Goal: Check status: Check status

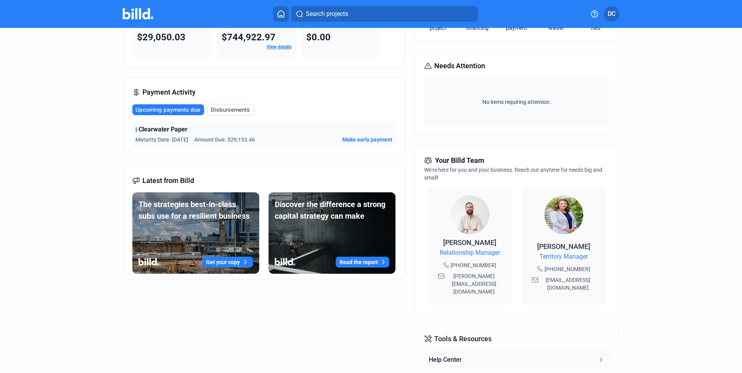
scroll to position [187, 0]
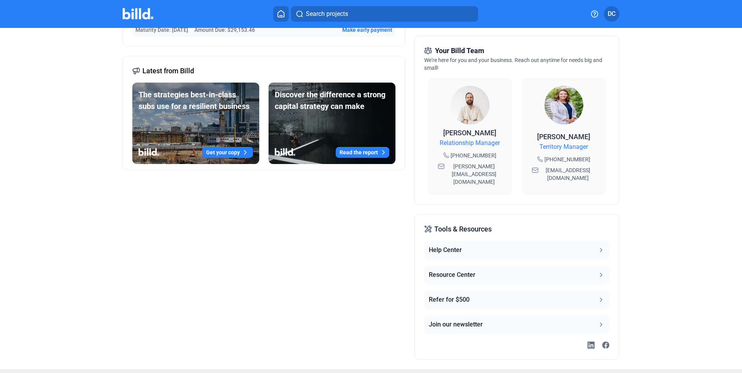
click at [600, 273] on icon at bounding box center [601, 274] width 2 height 3
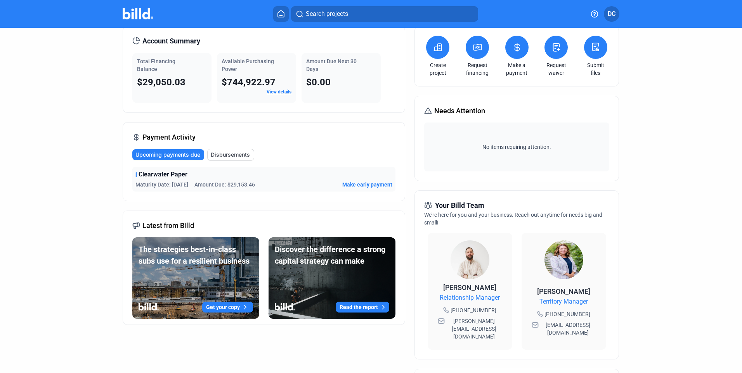
scroll to position [32, 0]
click at [281, 15] on icon at bounding box center [281, 13] width 8 height 7
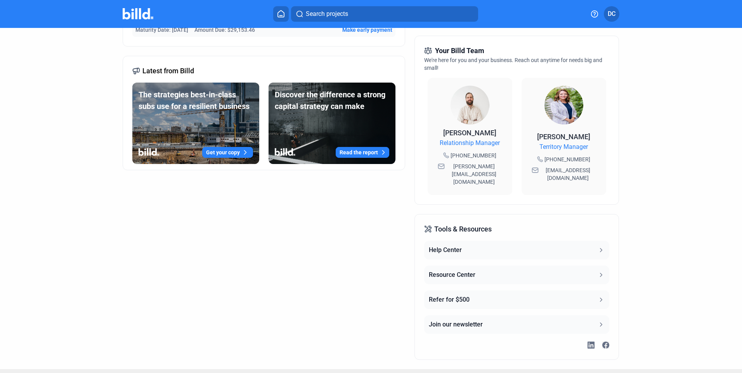
scroll to position [0, 0]
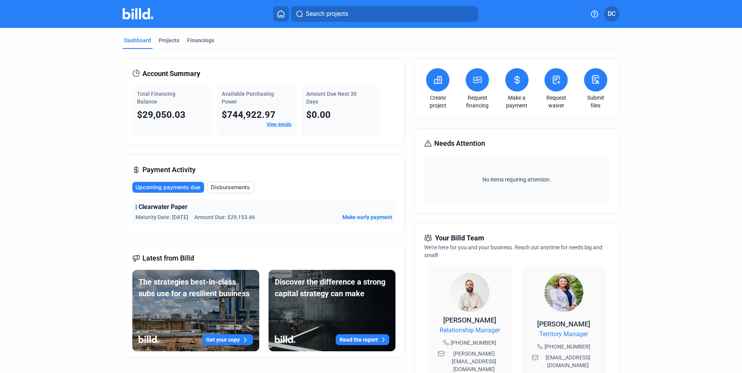
click at [135, 40] on div "Dashboard" at bounding box center [137, 40] width 27 height 8
click at [167, 40] on div "Projects" at bounding box center [169, 40] width 21 height 8
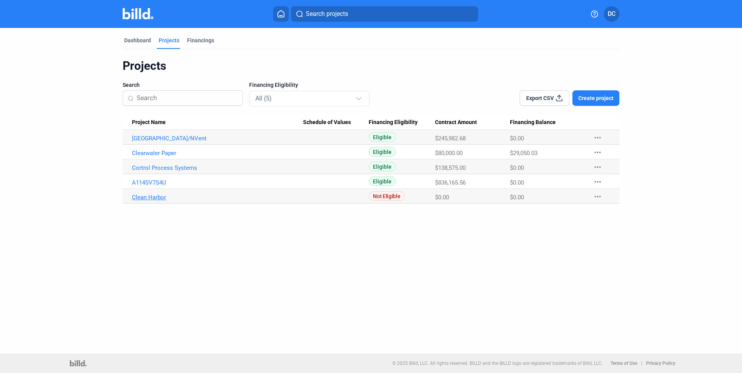
click at [152, 198] on link "Clean Harbor" at bounding box center [217, 197] width 171 height 7
click at [146, 182] on link "A114SV7S4U" at bounding box center [217, 182] width 171 height 7
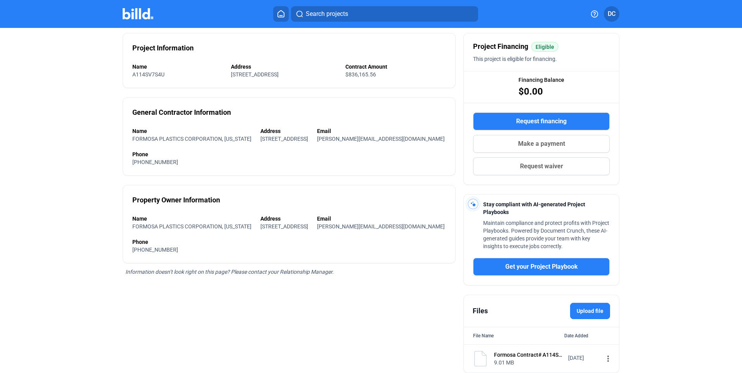
scroll to position [88, 0]
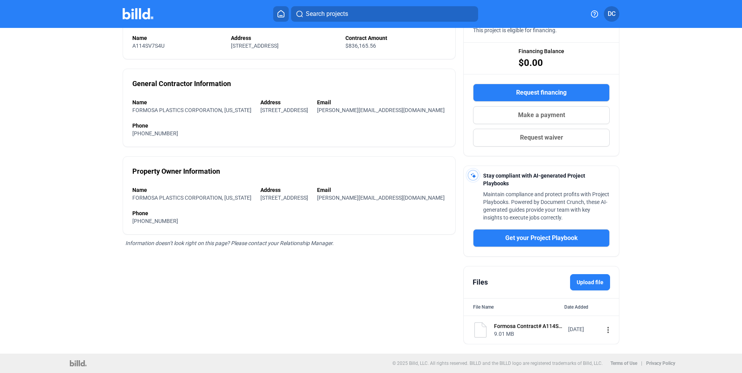
click at [587, 283] on label "Upload file" at bounding box center [590, 282] width 40 height 16
click at [0, 0] on input "Upload file" at bounding box center [0, 0] width 0 height 0
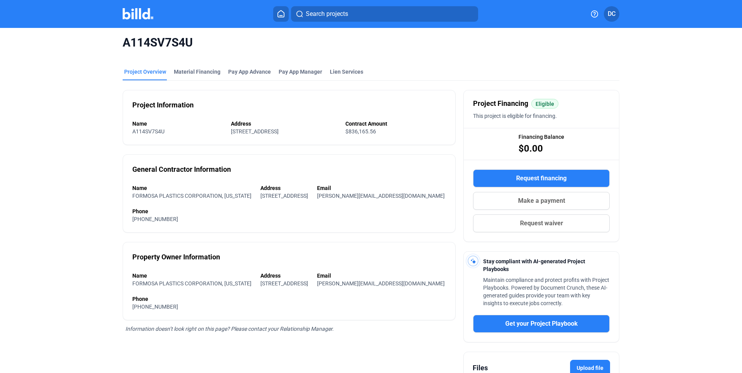
scroll to position [0, 0]
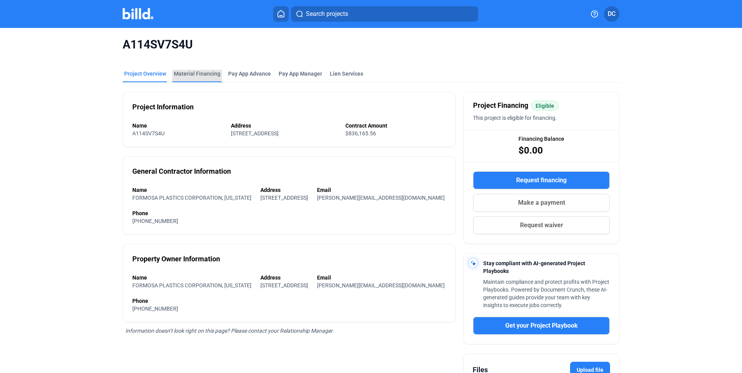
click at [194, 74] on div "Material Financing" at bounding box center [197, 74] width 47 height 8
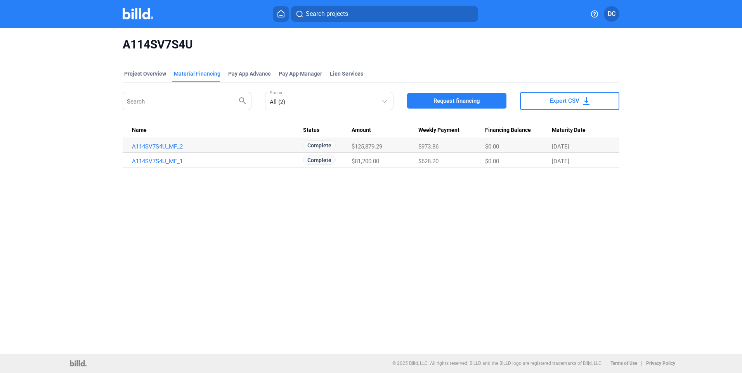
click at [167, 144] on link "A114SV7S4U_MF_2" at bounding box center [217, 146] width 171 height 7
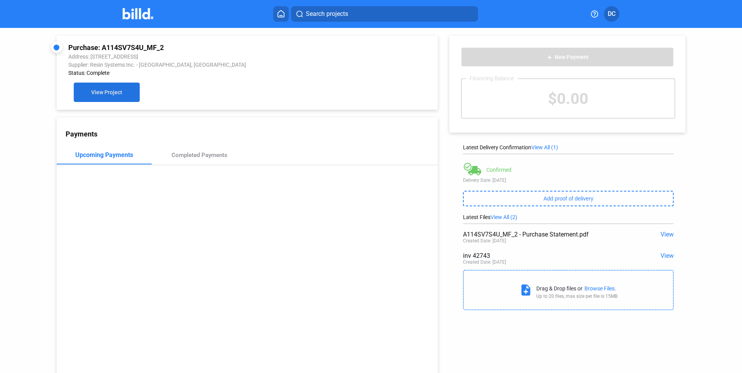
click at [106, 93] on span "View Project" at bounding box center [106, 93] width 31 height 6
click at [191, 156] on div "Completed Payments" at bounding box center [199, 155] width 56 height 7
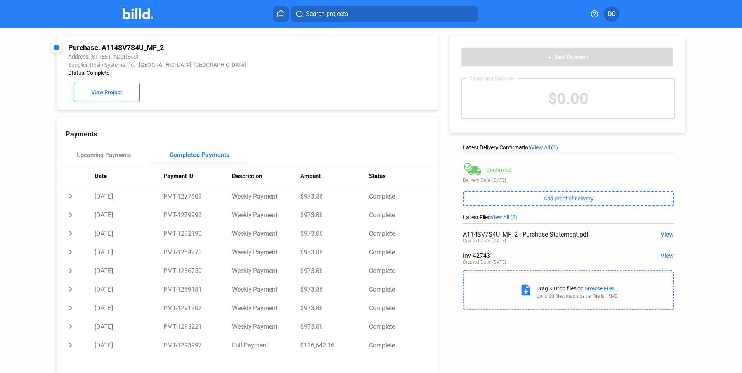
click at [647, 104] on div "$0.00" at bounding box center [568, 98] width 213 height 39
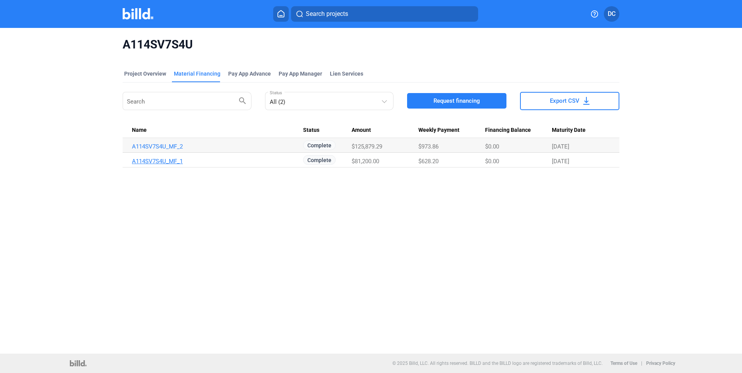
click at [169, 161] on link "A114SV7S4U_MF_1" at bounding box center [217, 161] width 171 height 7
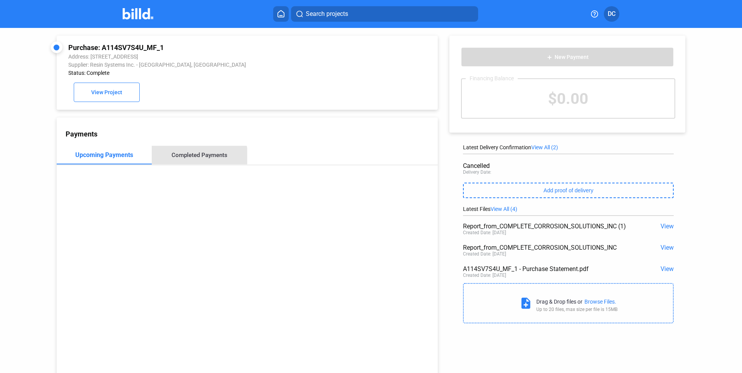
click at [198, 159] on div "Completed Payments" at bounding box center [199, 155] width 56 height 7
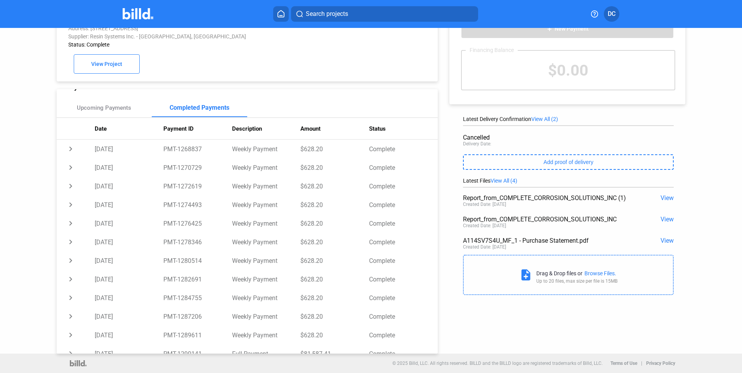
scroll to position [29, 0]
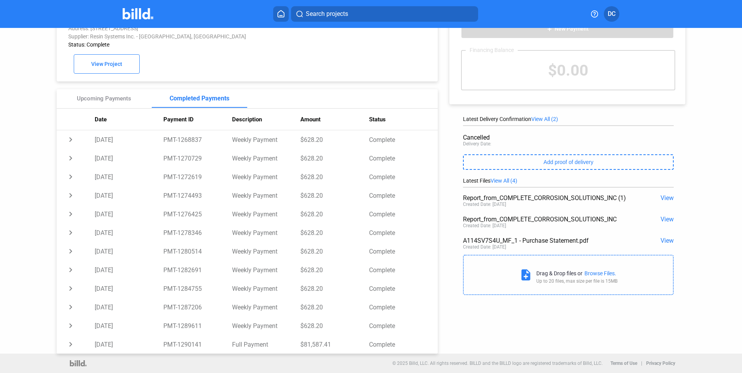
click at [663, 238] on span "View" at bounding box center [666, 240] width 13 height 7
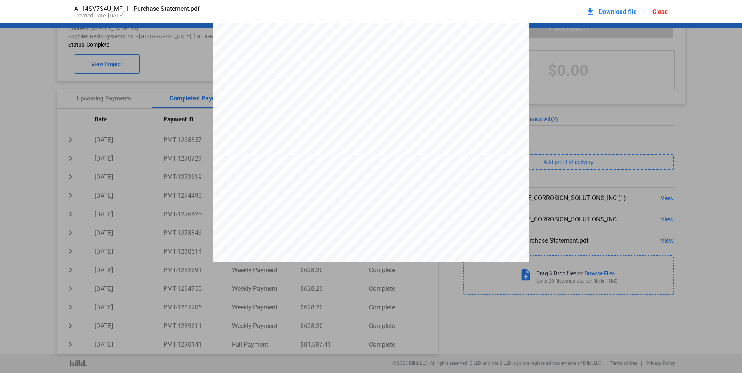
scroll to position [0, 0]
drag, startPoint x: 351, startPoint y: 44, endPoint x: 298, endPoint y: 82, distance: 65.1
click at [298, 81] on span "undersigned Contractor. Capitalized terms used herein and not defined herein sh…" at bounding box center [370, 79] width 279 height 6
click at [660, 11] on div "Close" at bounding box center [660, 11] width 16 height 7
